Goal: Task Accomplishment & Management: Use online tool/utility

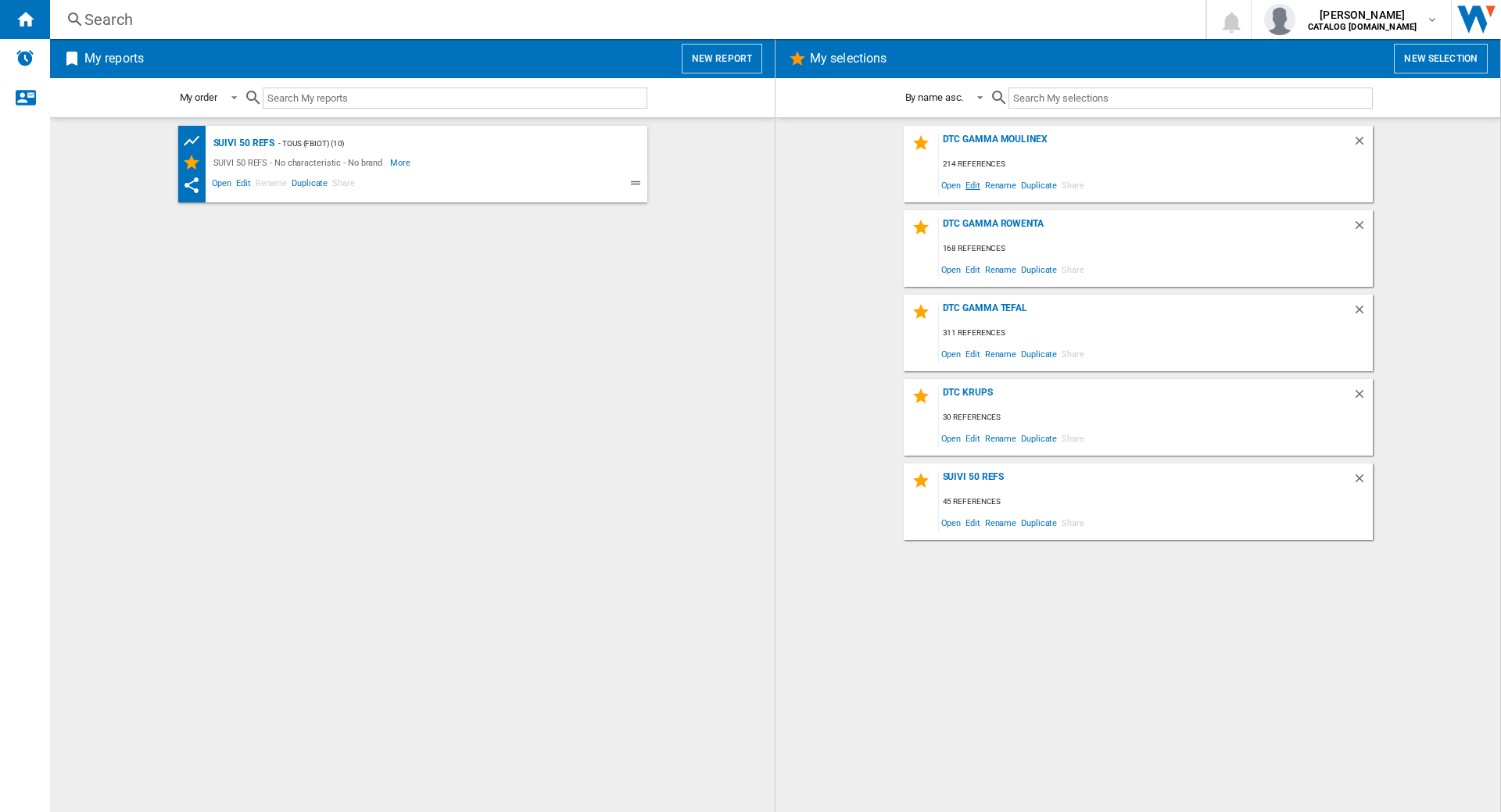
click at [969, 185] on span "Edit" at bounding box center [973, 185] width 20 height 21
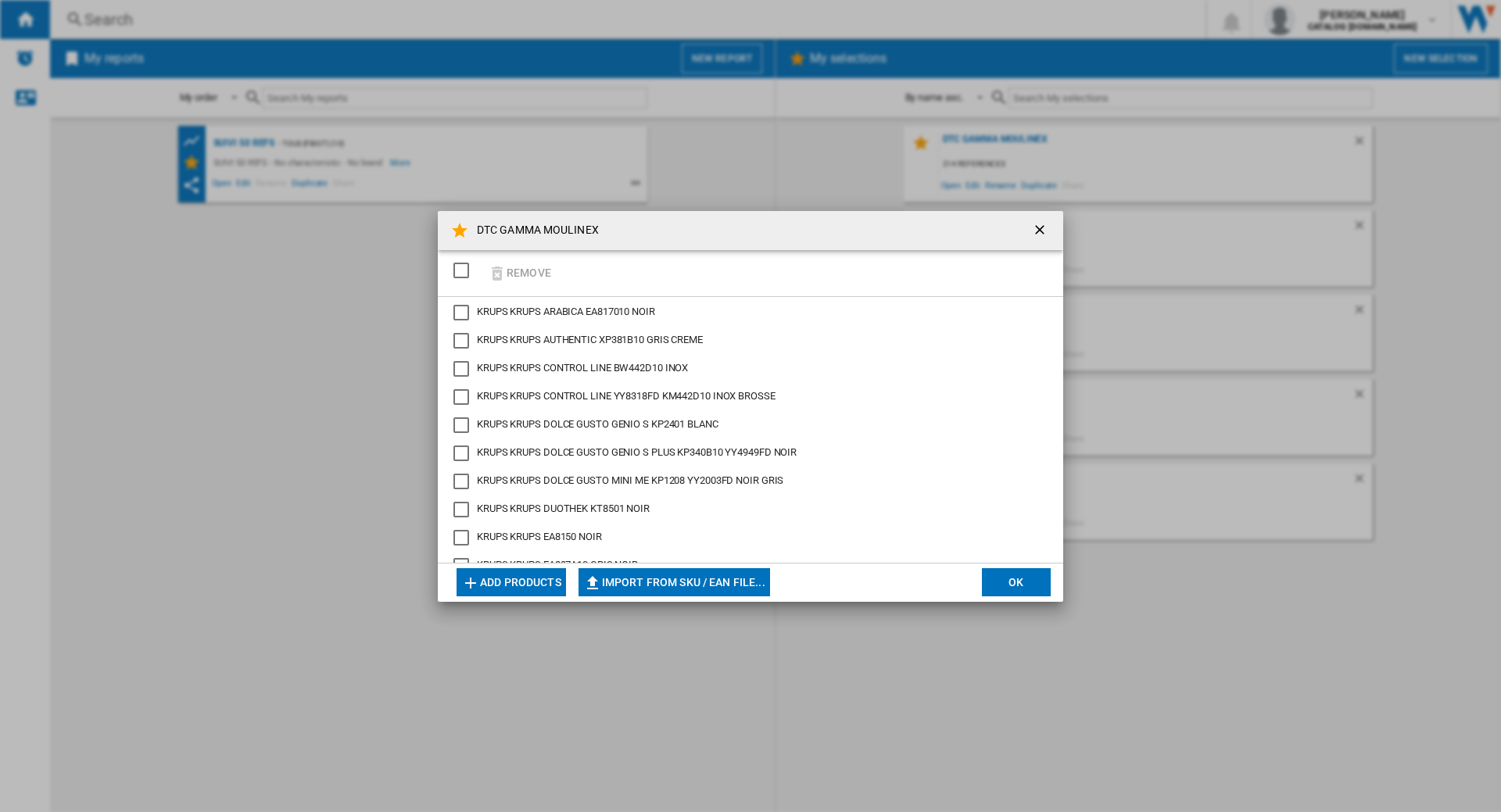
click at [1043, 222] on ng-md-icon "getI18NText('BUTTONS.CLOSE_DIALOG')" at bounding box center [1040, 231] width 19 height 19
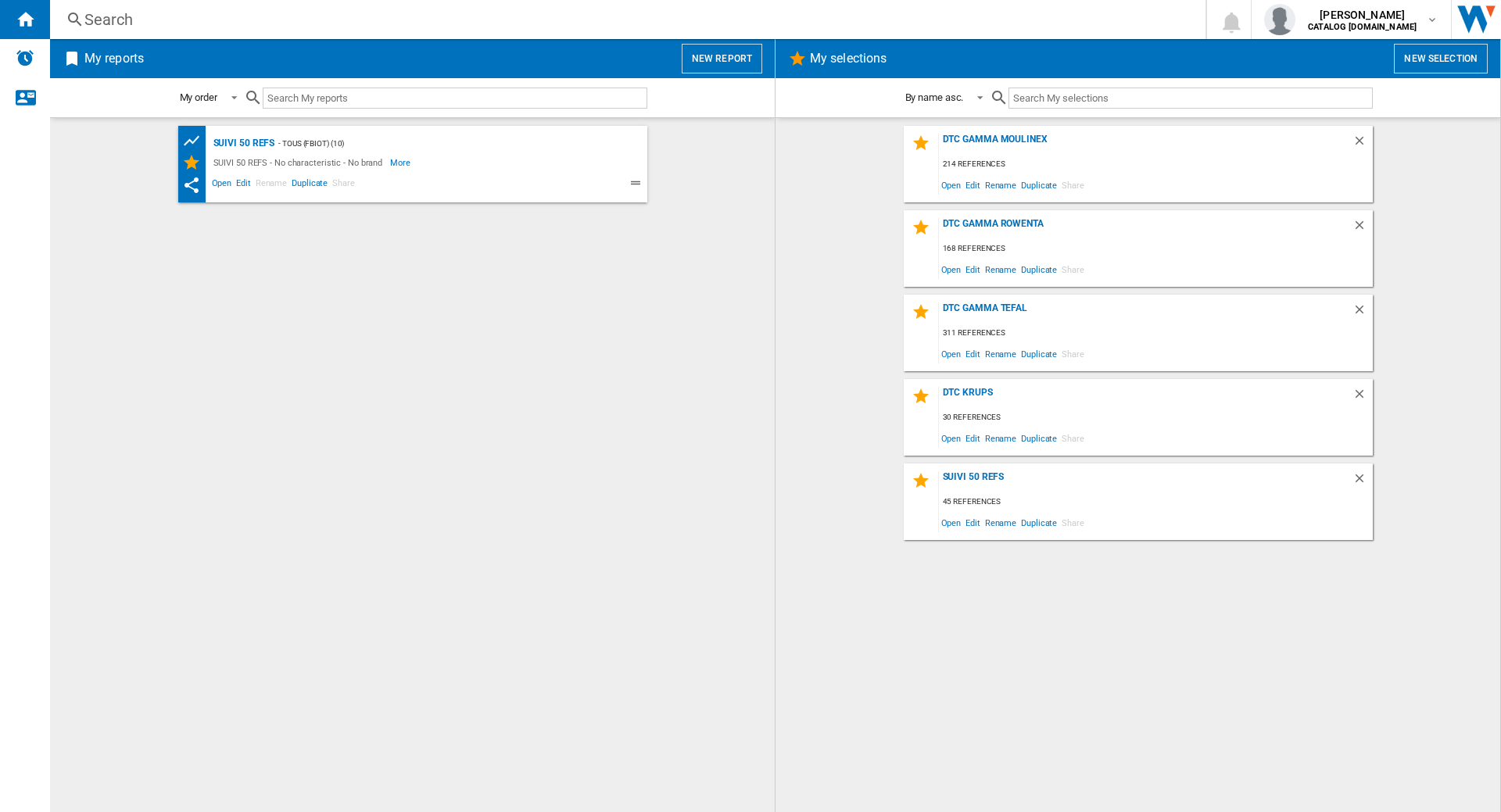
click at [479, 27] on div "Search" at bounding box center [624, 20] width 1081 height 22
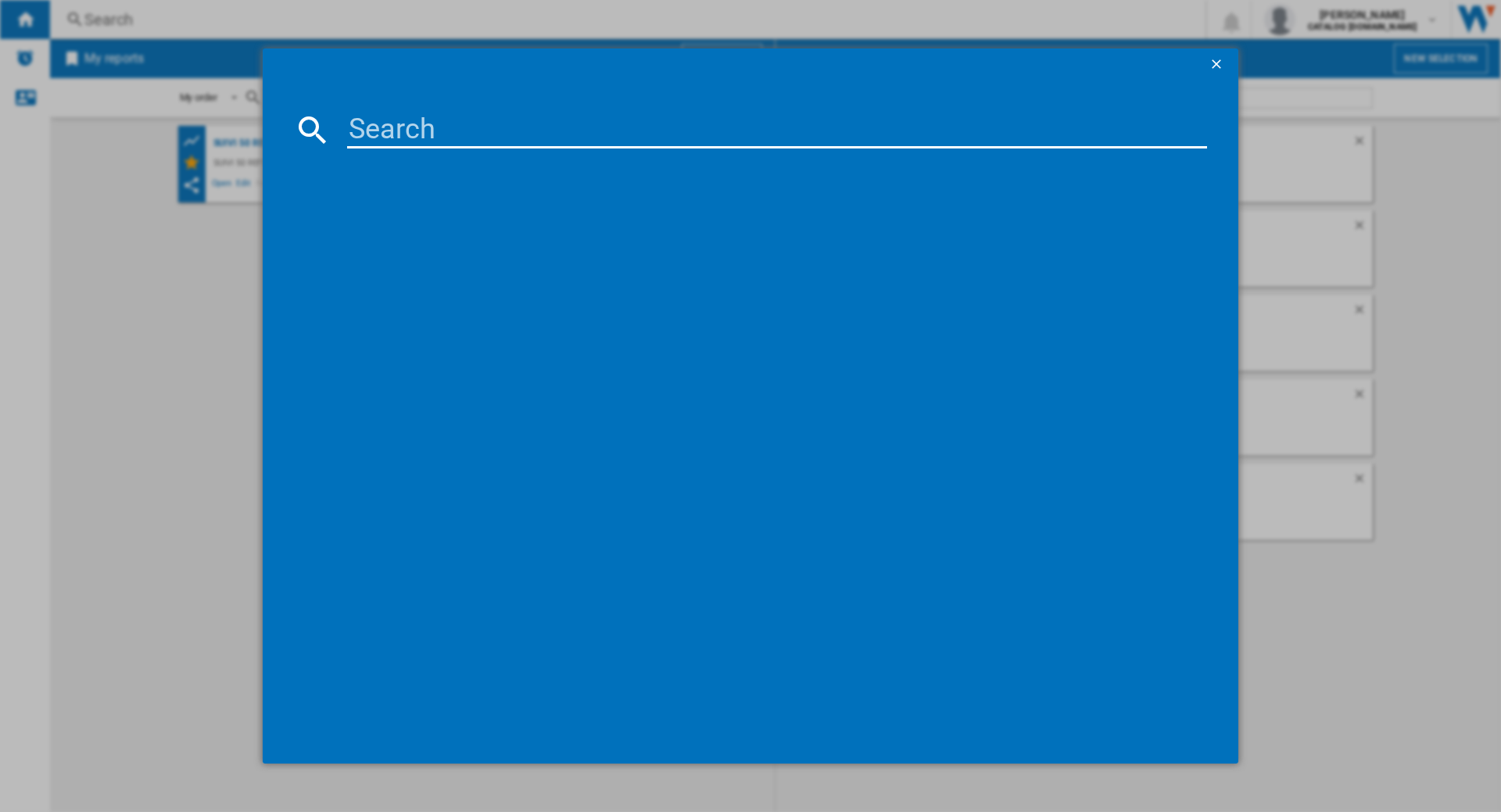
click at [429, 143] on input at bounding box center [776, 130] width 860 height 38
paste input "EA89W410"
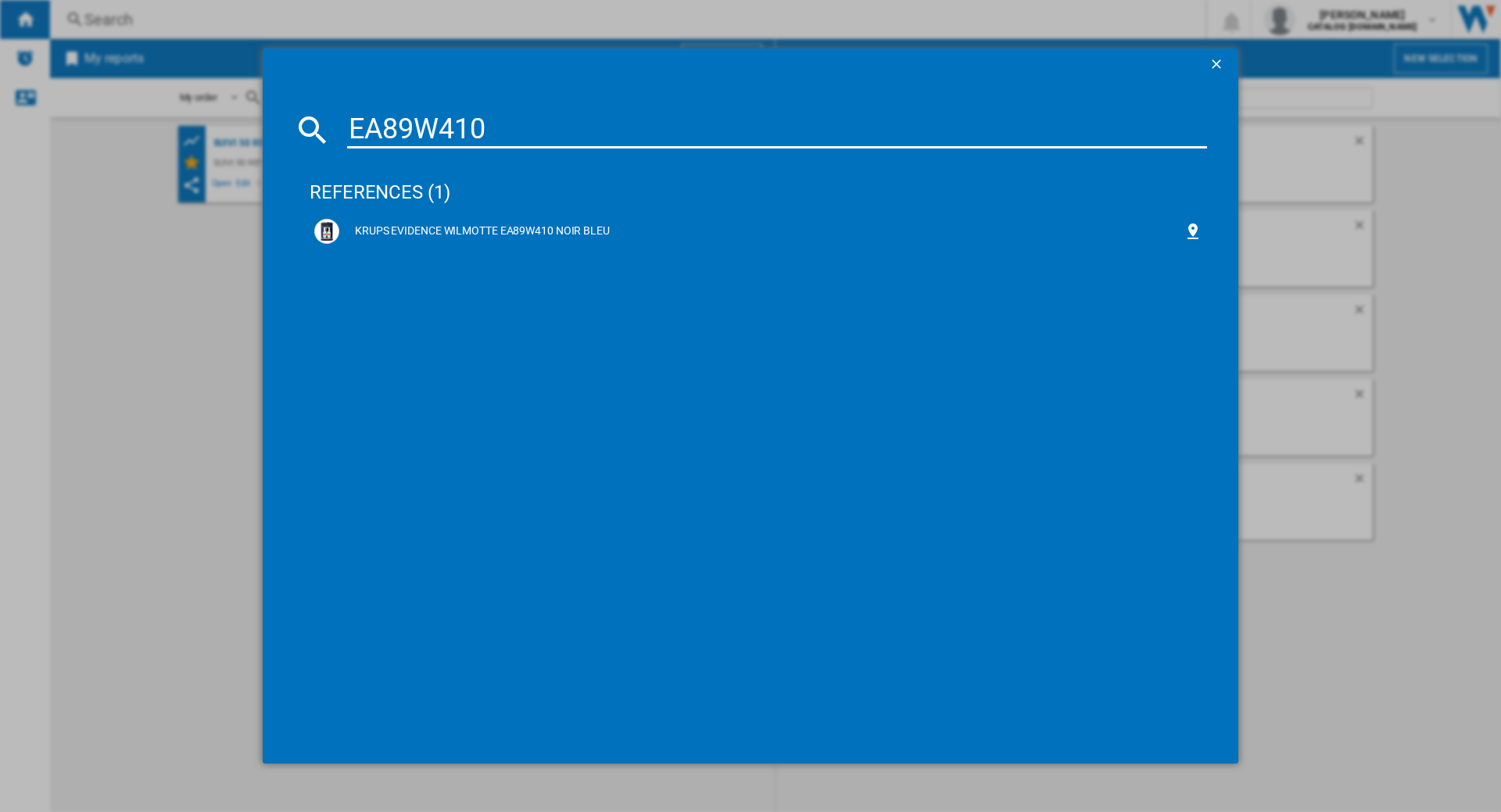
click at [431, 114] on input "EA89W410" at bounding box center [776, 130] width 860 height 38
paste input "75U"
type input "EA875U10"
click at [1214, 63] on ng-md-icon "getI18NText('BUTTONS.CLOSE_DIALOG')" at bounding box center [1217, 65] width 19 height 19
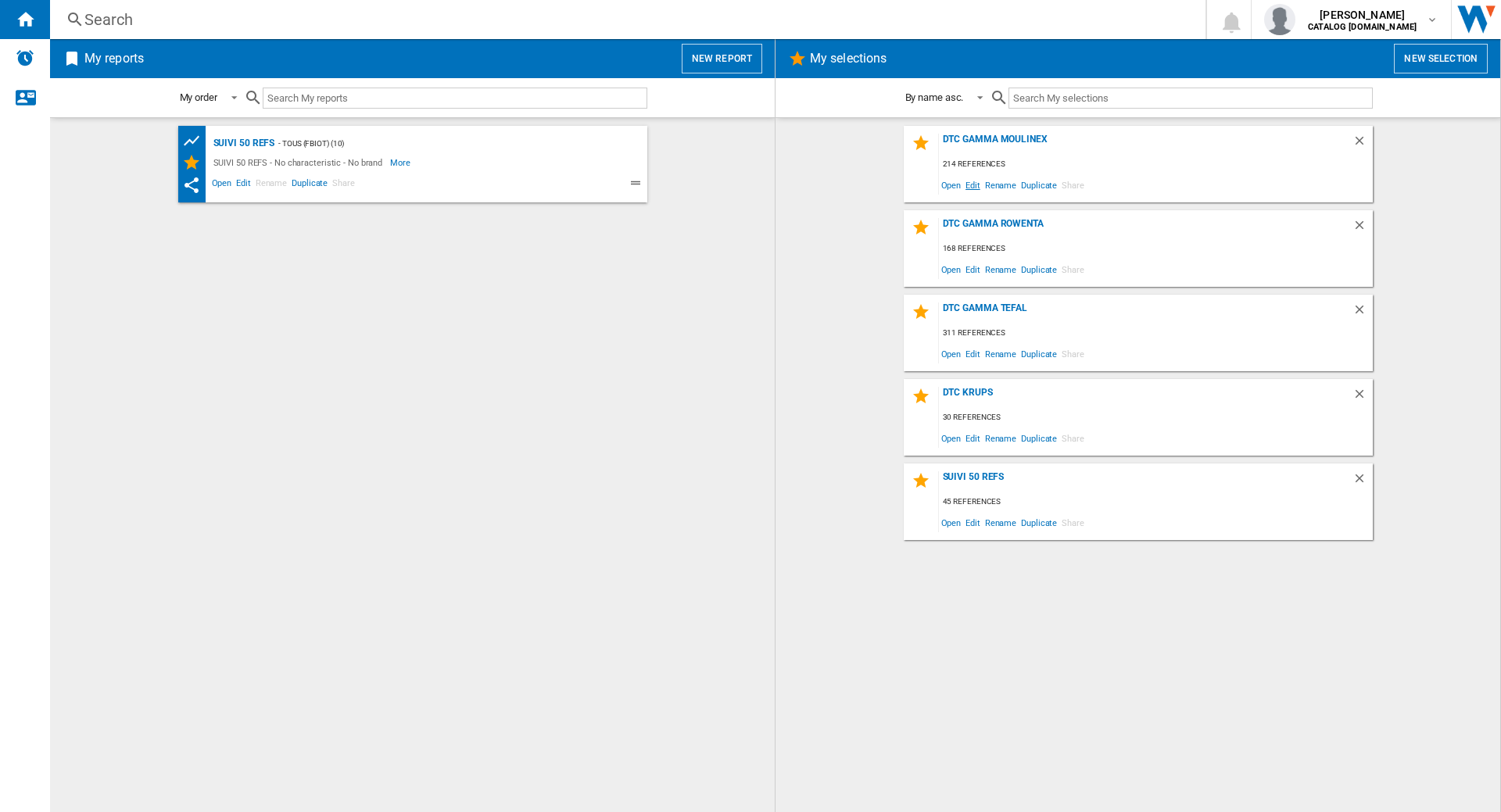
click at [971, 190] on span "Edit" at bounding box center [973, 185] width 20 height 21
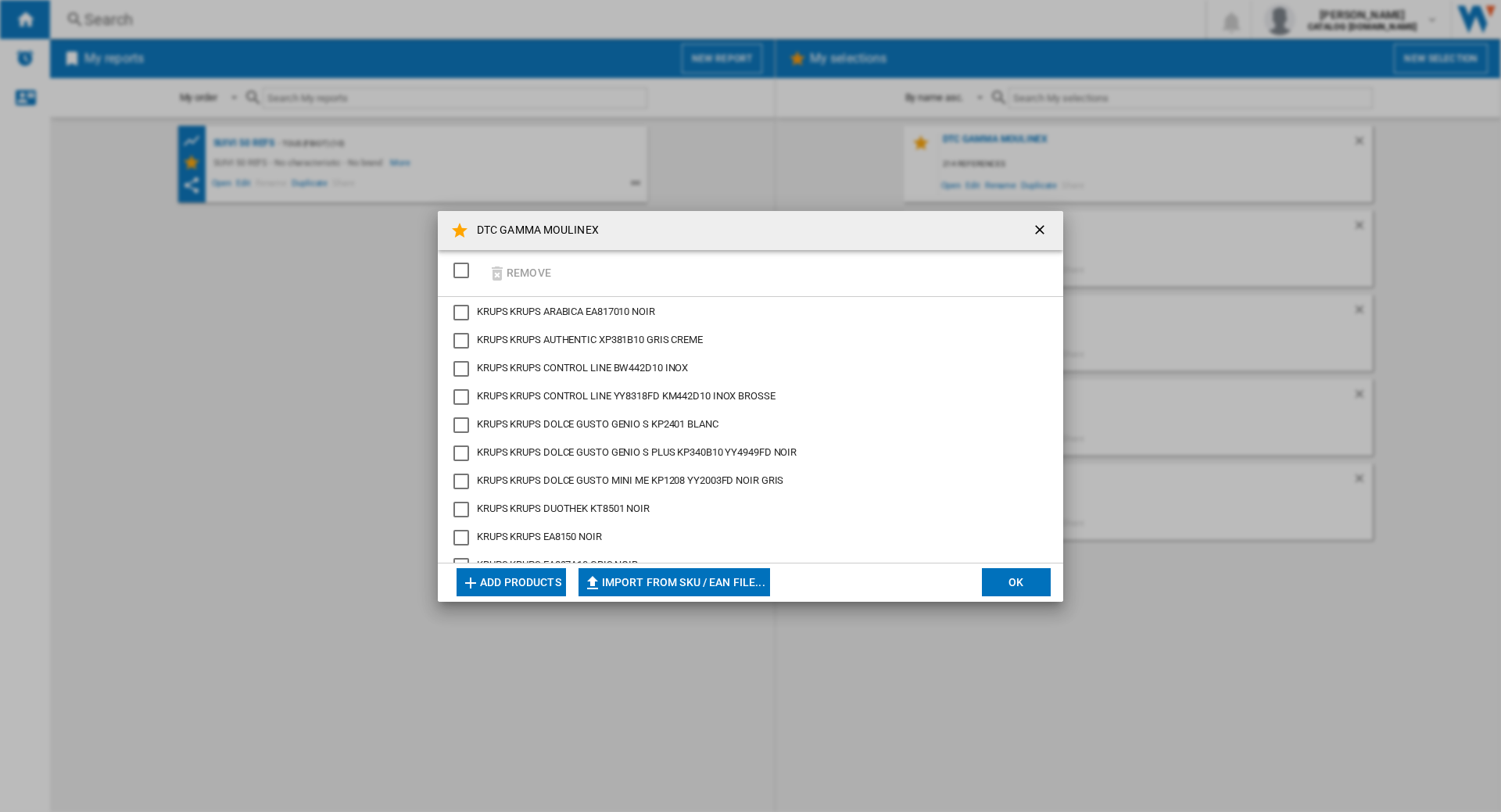
click at [521, 572] on button "Add products" at bounding box center [511, 582] width 110 height 28
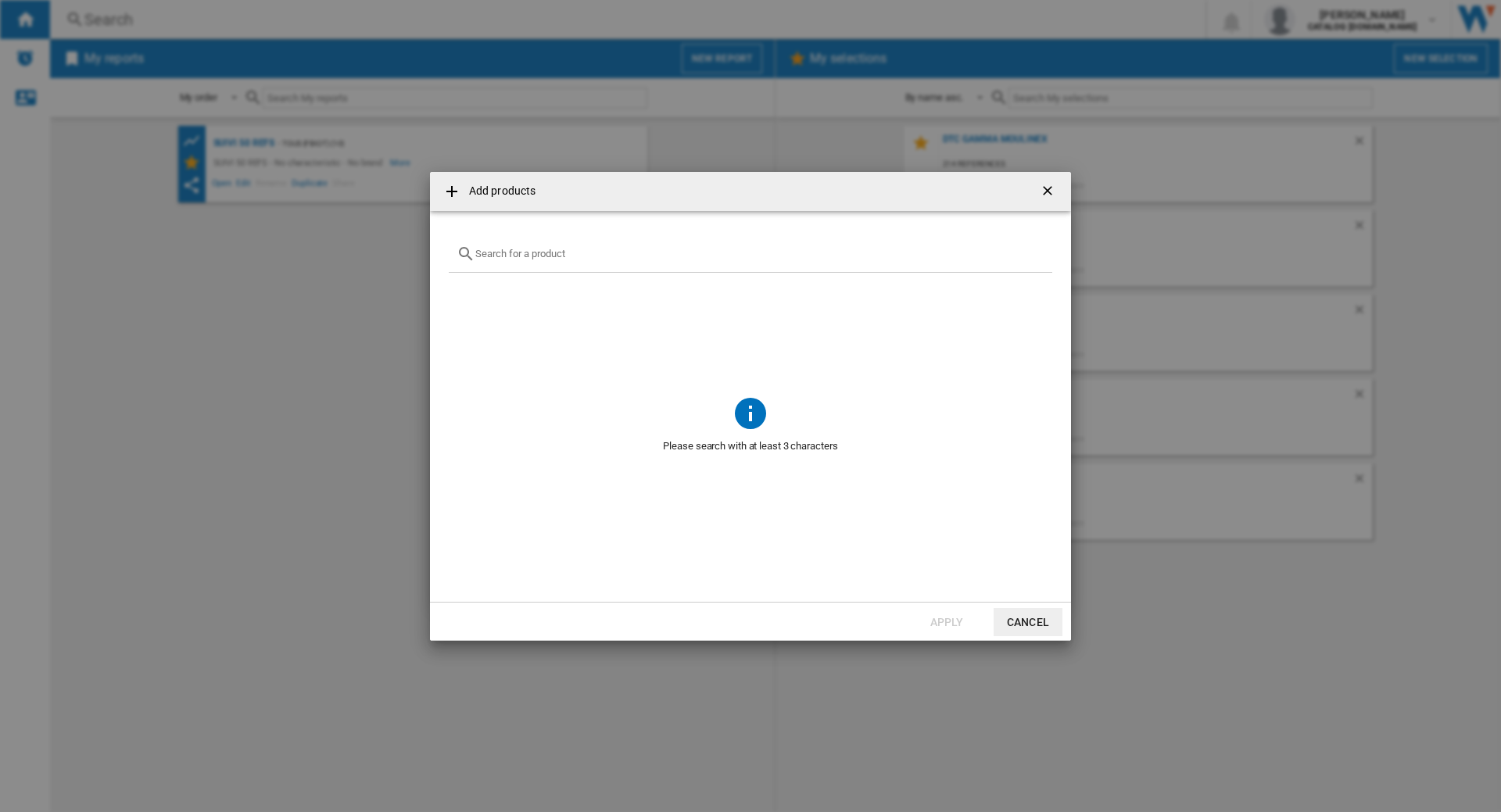
click at [520, 255] on input "text" at bounding box center [760, 253] width 569 height 11
paste input "BY320510"
click at [500, 260] on div "BY320510" at bounding box center [751, 254] width 604 height 37
click at [492, 251] on input "BY320510" at bounding box center [750, 253] width 551 height 11
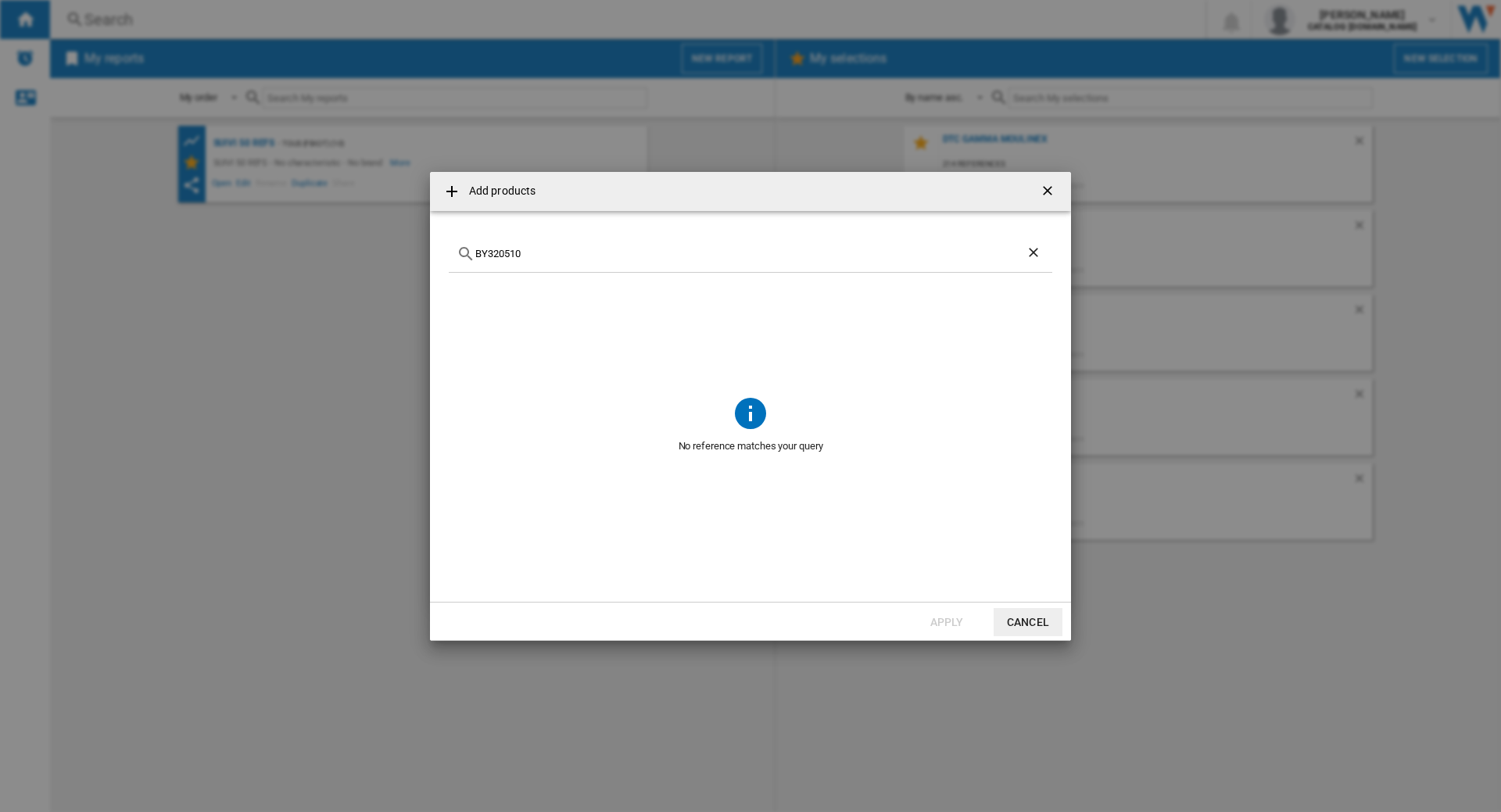
paste input "A"
click at [499, 251] on input "BY320A10" at bounding box center [750, 253] width 551 height 11
paste input "550D"
click at [480, 251] on input "BY550D10" at bounding box center [750, 253] width 551 height 11
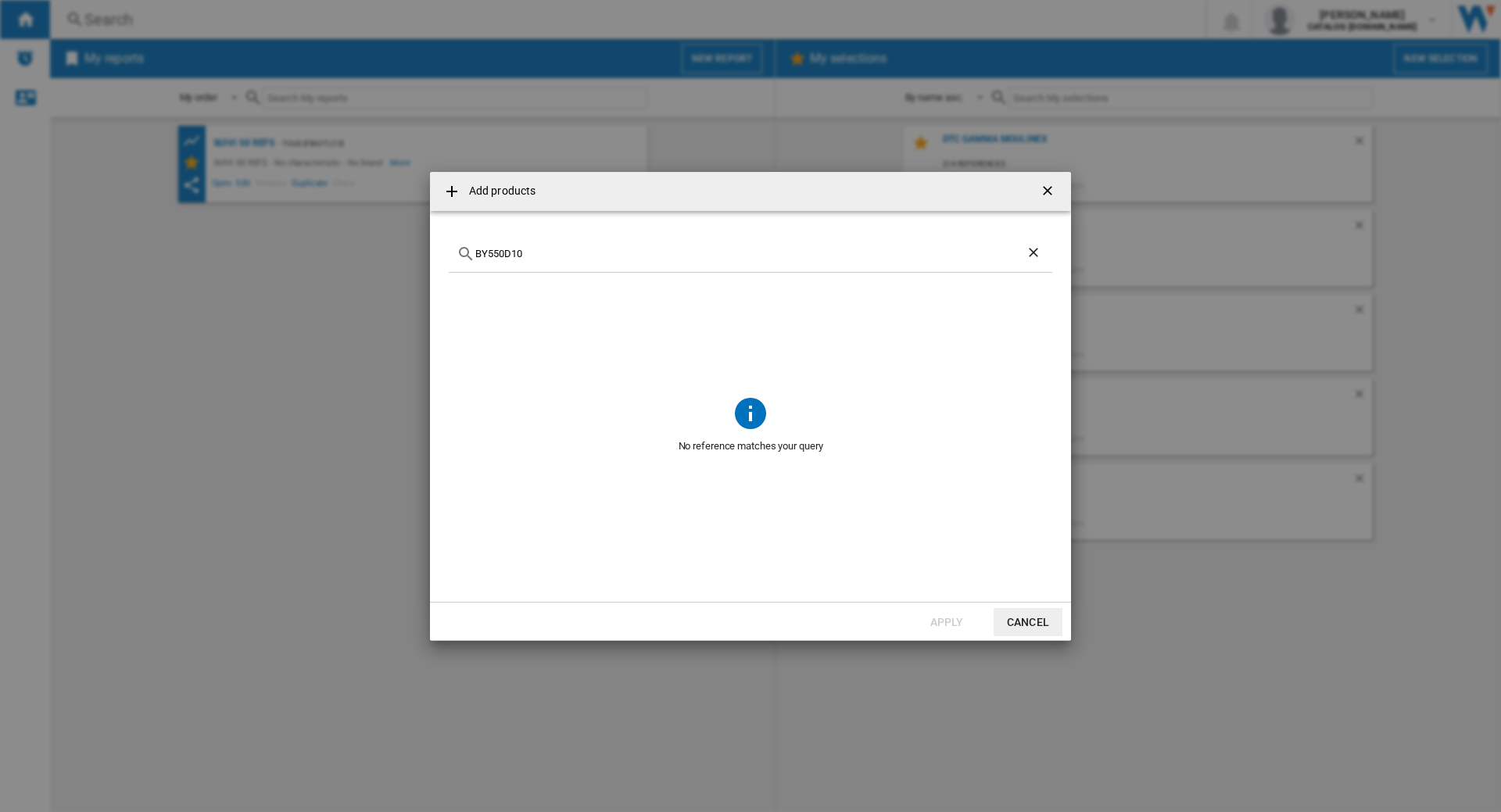
click at [480, 251] on input "BY550D10" at bounding box center [750, 253] width 551 height 11
paste input "EZ15080"
click at [498, 249] on input "EZ150800" at bounding box center [750, 253] width 551 height 11
paste input "MZ730BF"
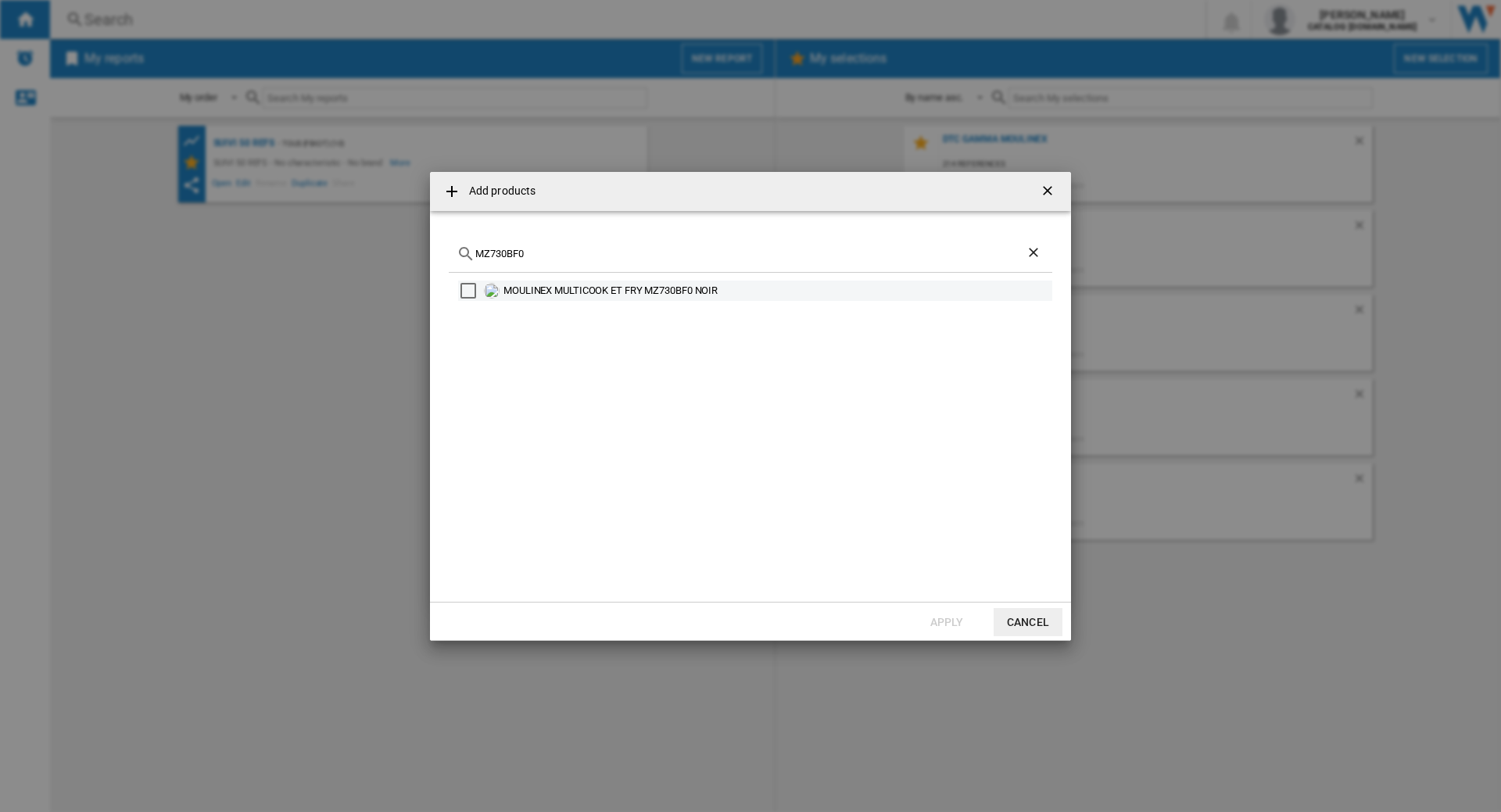
type input "MZ730BF0"
click at [468, 293] on div "Select" at bounding box center [468, 290] width 16 height 16
drag, startPoint x: 730, startPoint y: 295, endPoint x: 501, endPoint y: 298, distance: 229.0
click at [501, 298] on div "MOULINEX MULTICOOK ET FRY MZ730BF0 NOIR" at bounding box center [755, 290] width 594 height 20
copy div "MOULINEX MULTICOOK ET FRY MZ730BF0 NOIR"
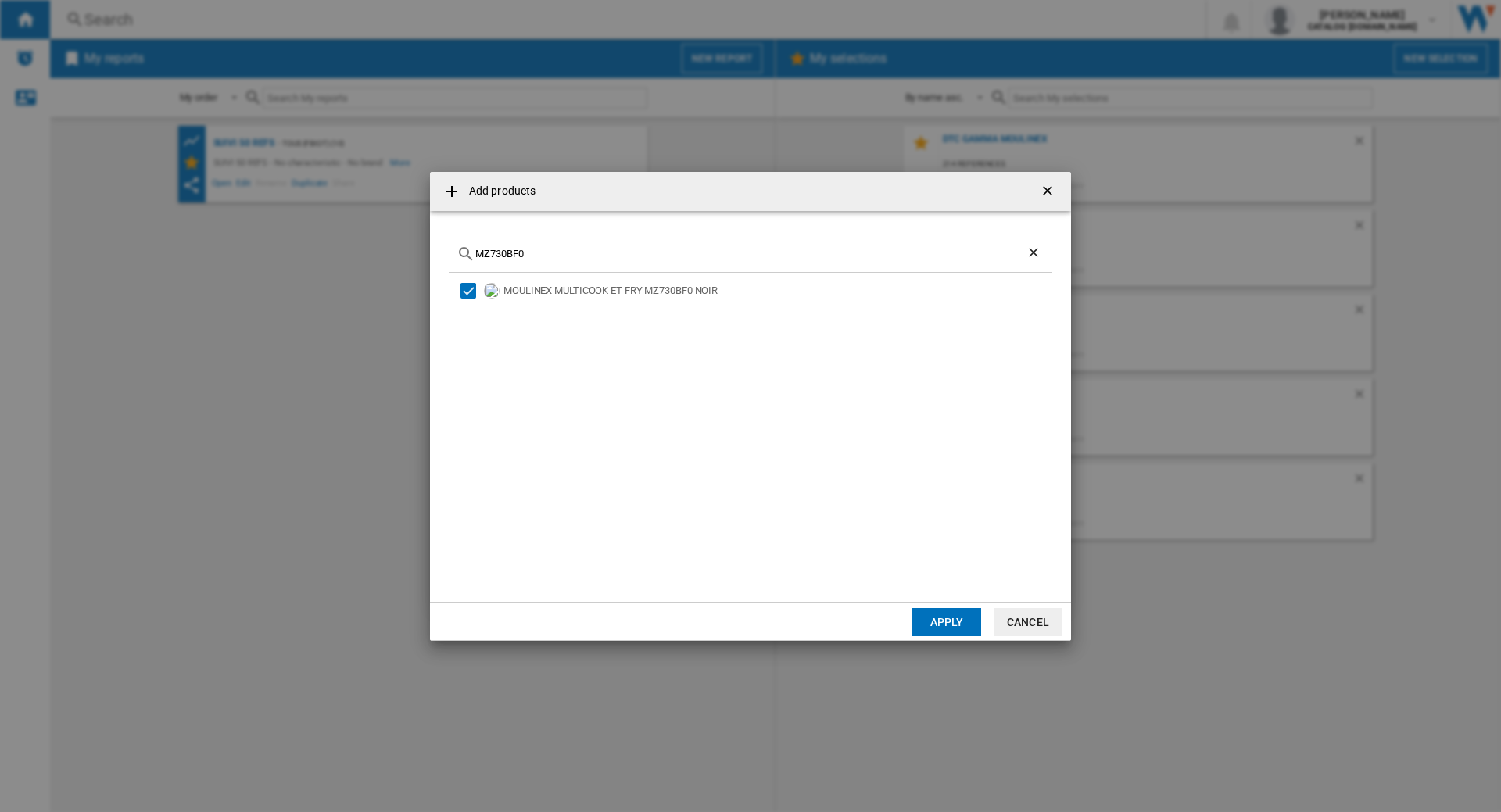
click at [1051, 195] on ng-md-icon "getI18NText('BUTTONS.CLOSE_DIALOG')" at bounding box center [1049, 192] width 19 height 19
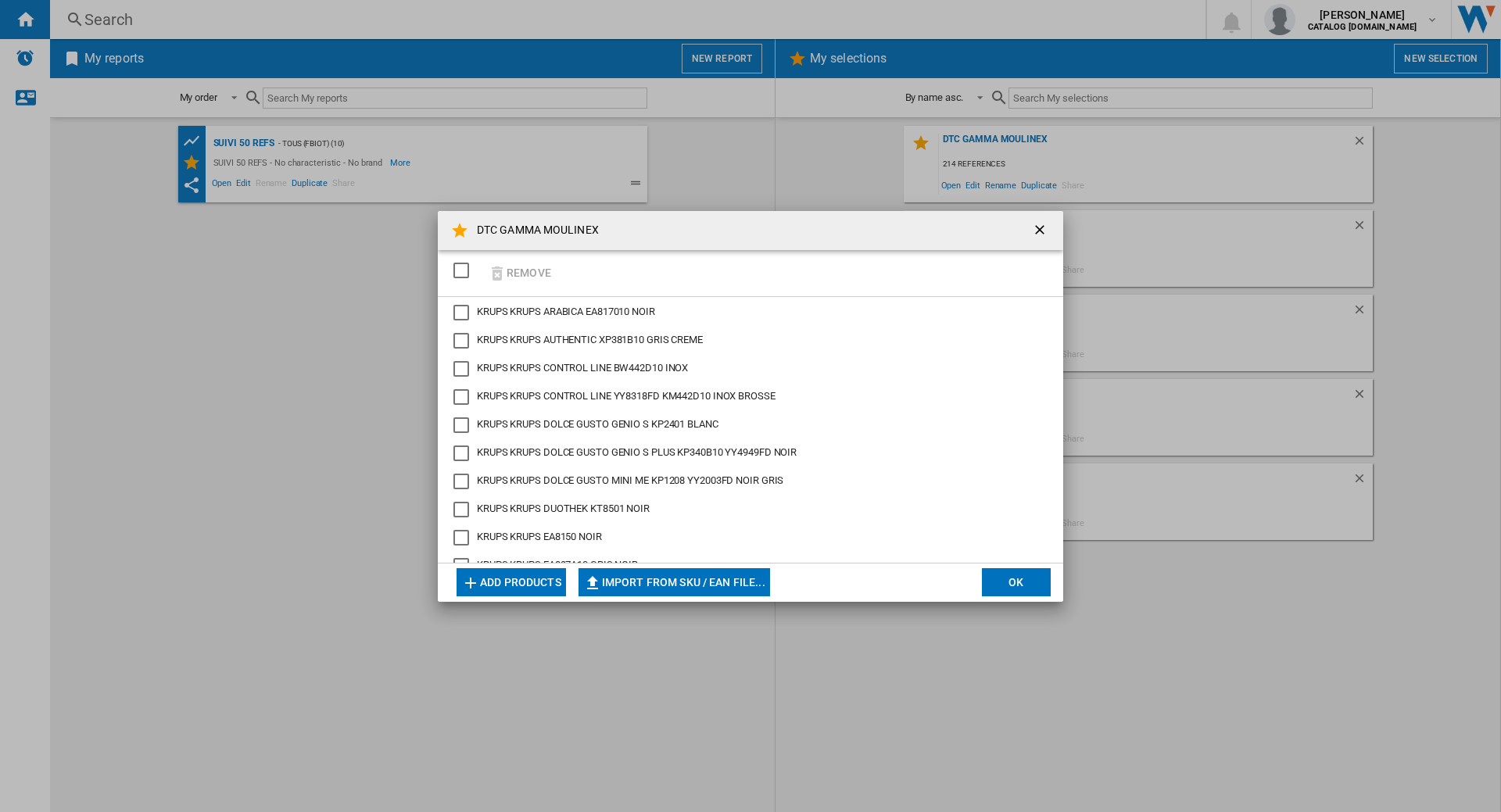
click at [526, 584] on button "Add products" at bounding box center [511, 582] width 110 height 28
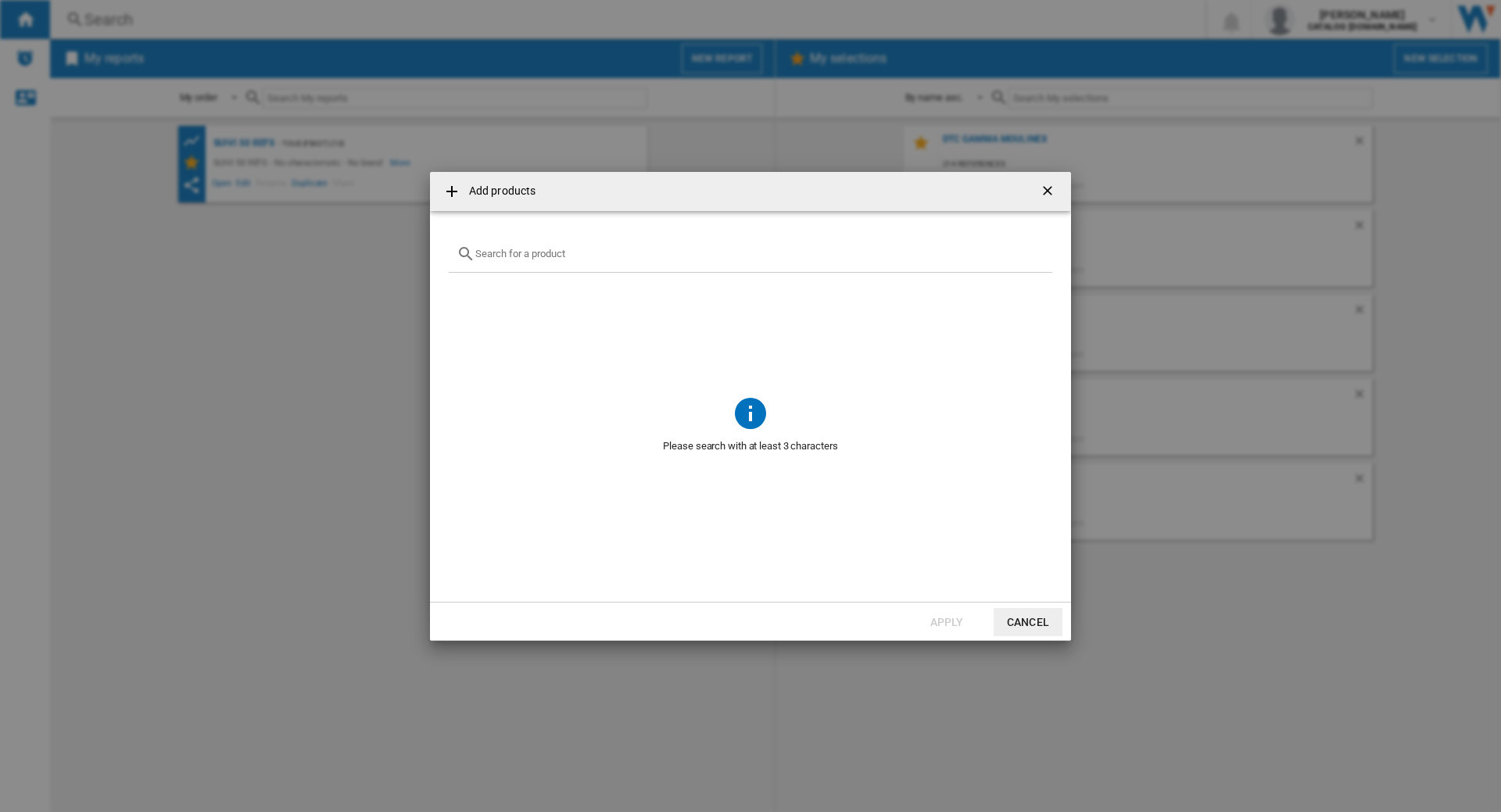
click at [691, 251] on input "{{getI18NText('SELECTIONS.EDITION_POPUP.OPEN_PRODUCTS_POPUP')}} {{::getI18NText…" at bounding box center [760, 253] width 569 height 11
paste input "MZ730BF0"
type input "MZ730BF0"
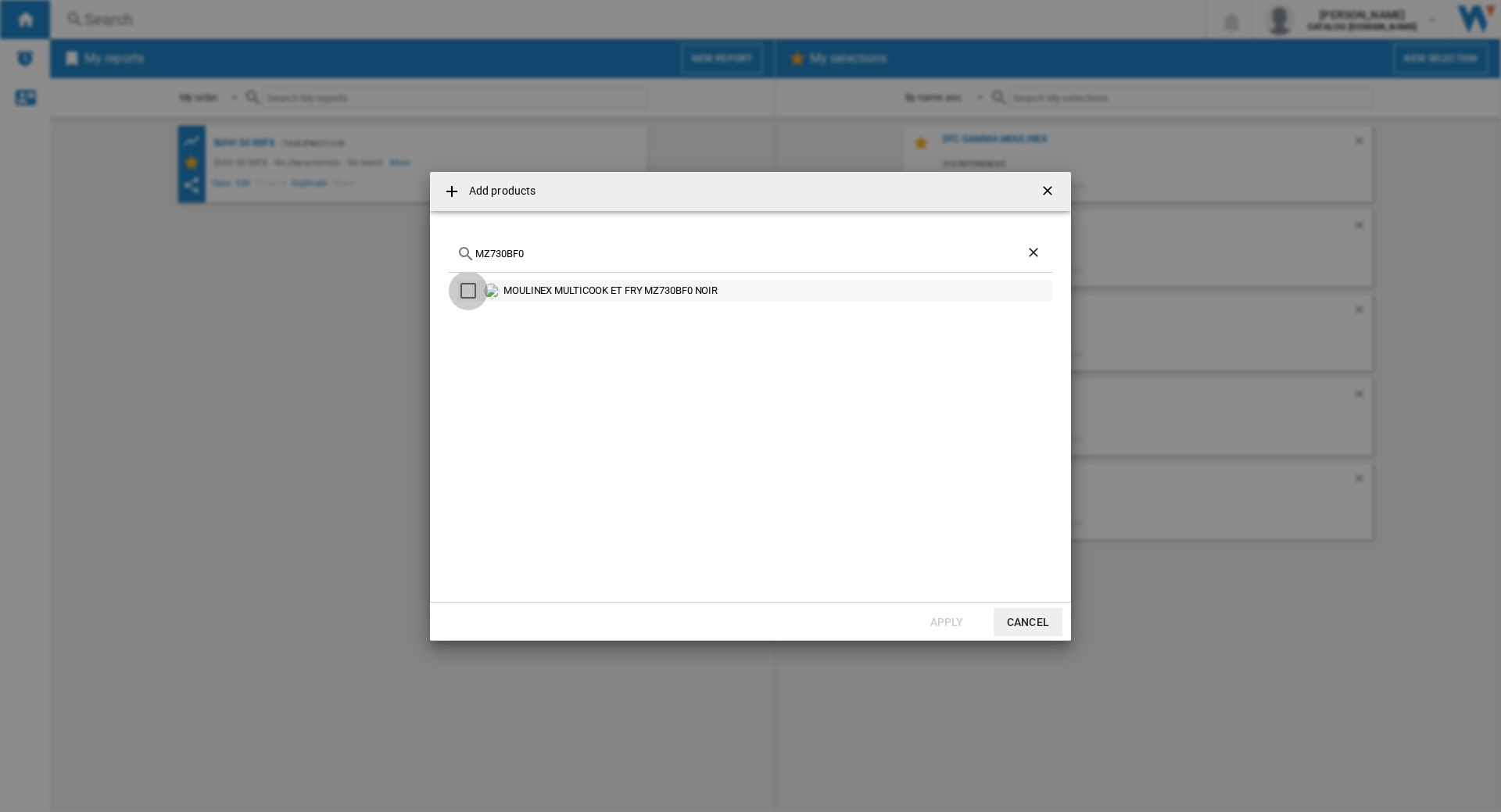
click at [470, 287] on div "Select" at bounding box center [468, 290] width 16 height 16
click at [973, 621] on button "Apply" at bounding box center [946, 621] width 69 height 28
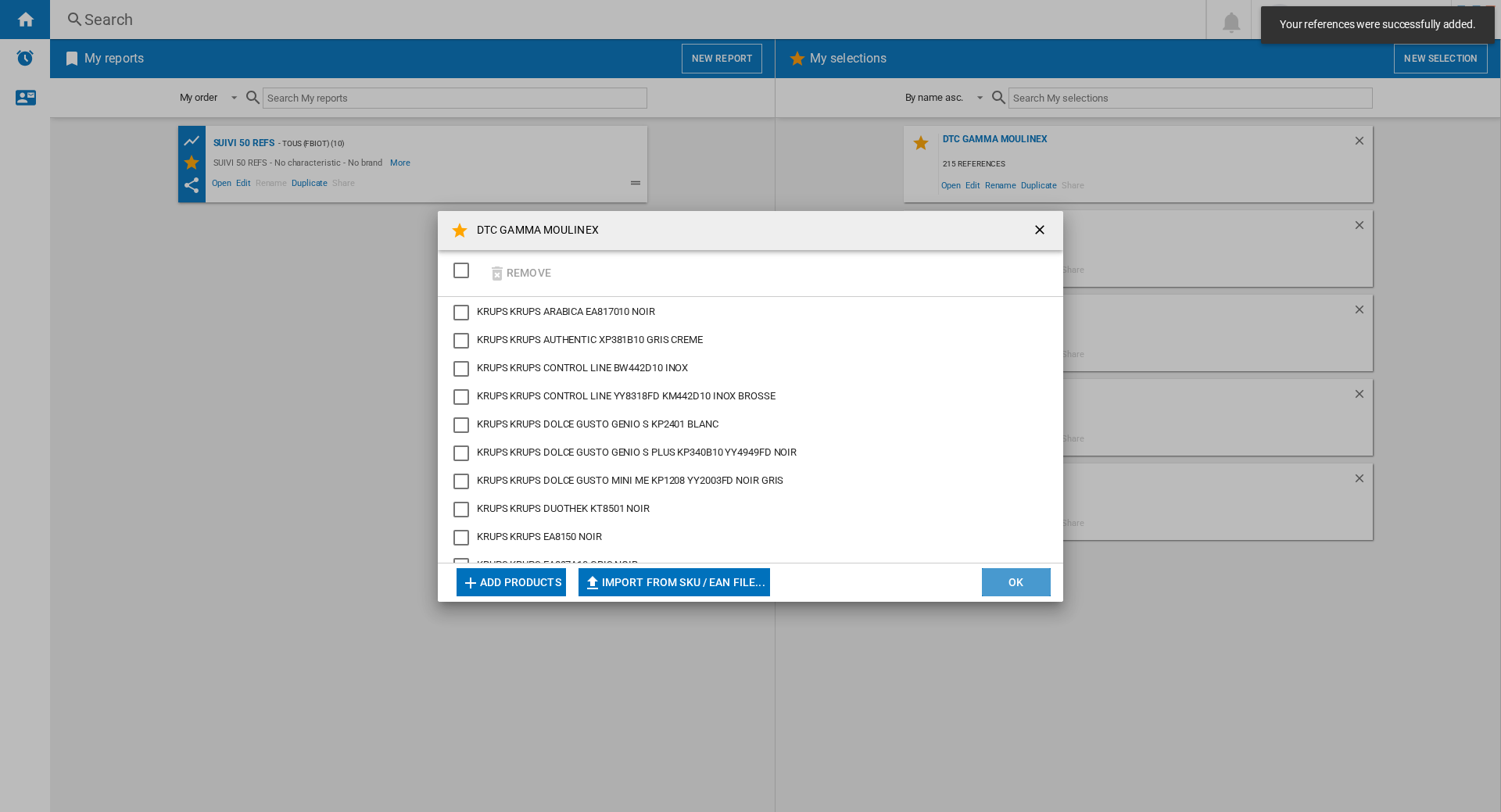
click at [1036, 583] on button "OK" at bounding box center [1016, 582] width 69 height 28
